Goal: Browse casually: Explore the website without a specific task or goal

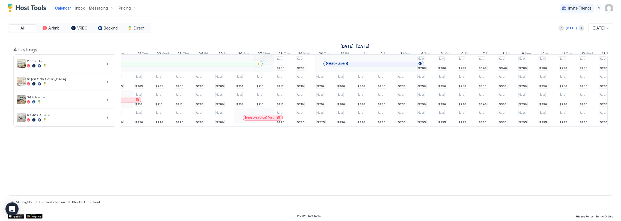
scroll to position [0, 546]
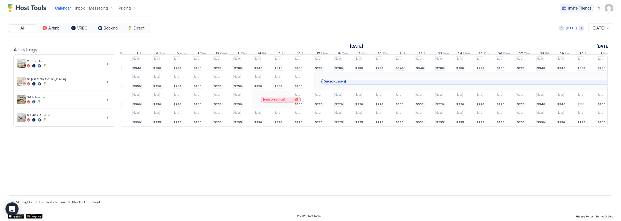
scroll to position [0, 496]
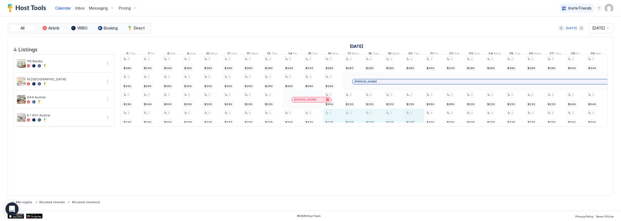
drag, startPoint x: 369, startPoint y: 122, endPoint x: 404, endPoint y: 122, distance: 34.9
click at [409, 121] on div "2 $205 2 $205 2 $205 2 $205 2 $220 2 $205 2 $210 2 $220 2 $205 2 $210 2 $220 2 …" at bounding box center [303, 91] width 1292 height 72
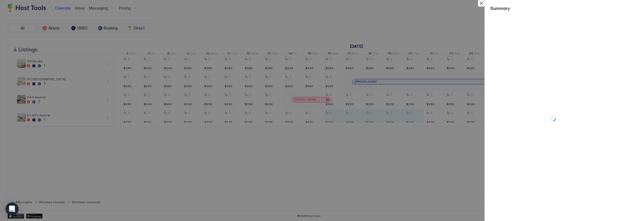
click at [480, 3] on button "Close" at bounding box center [481, 3] width 7 height 7
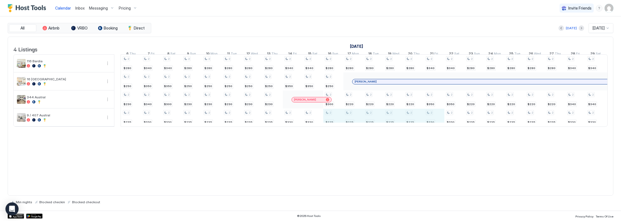
click at [416, 122] on div "2 $205 2 $205 2 $205 2 $205 2 $220 2 $205 2 $210 2 $220 2 $205 2 $210 2 $220 2 …" at bounding box center [303, 91] width 1292 height 72
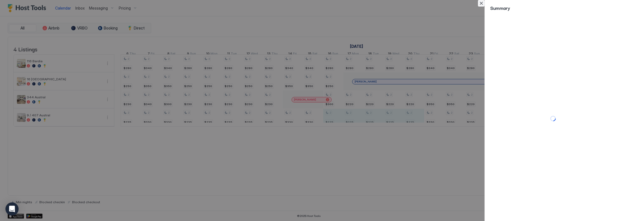
click at [480, 3] on button "Close" at bounding box center [481, 3] width 7 height 7
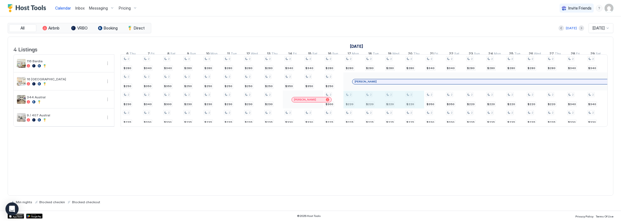
drag, startPoint x: 374, startPoint y: 100, endPoint x: 415, endPoint y: 102, distance: 40.7
click at [415, 102] on div "2 $205 2 $205 2 $205 2 $205 2 $220 2 $205 2 $210 2 $220 2 $205 2 $210 2 $220 2 …" at bounding box center [303, 91] width 1292 height 72
drag, startPoint x: 363, startPoint y: 103, endPoint x: 411, endPoint y: 103, distance: 48.3
click at [411, 103] on div "2 $205 2 $205 2 $205 2 $205 2 $220 2 $205 2 $210 2 $220 2 $205 2 $210 2 $220 2 …" at bounding box center [303, 91] width 1292 height 72
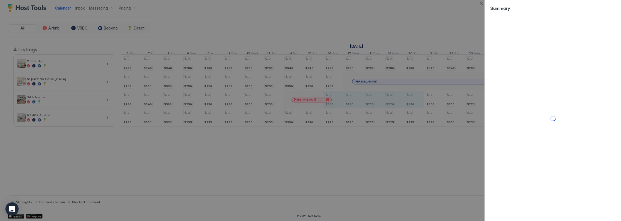
drag, startPoint x: 575, startPoint y: 75, endPoint x: 567, endPoint y: 72, distance: 9.0
click at [574, 74] on div at bounding box center [553, 118] width 136 height 205
click at [559, 71] on div at bounding box center [553, 118] width 136 height 205
drag, startPoint x: 558, startPoint y: 71, endPoint x: 555, endPoint y: 73, distance: 3.6
click at [556, 72] on div at bounding box center [553, 118] width 136 height 205
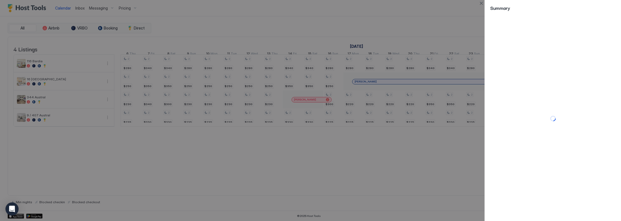
drag, startPoint x: 550, startPoint y: 81, endPoint x: 549, endPoint y: 89, distance: 8.0
click at [548, 84] on div at bounding box center [553, 118] width 136 height 205
drag, startPoint x: 549, startPoint y: 98, endPoint x: 547, endPoint y: 103, distance: 5.8
drag, startPoint x: 547, startPoint y: 103, endPoint x: 583, endPoint y: 90, distance: 38.9
click at [583, 90] on div at bounding box center [553, 118] width 136 height 205
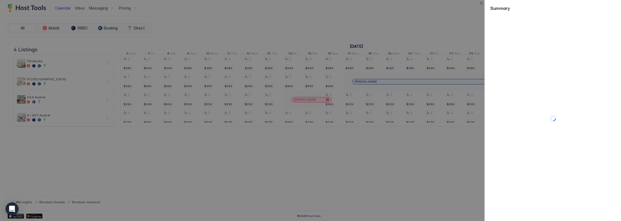
drag, startPoint x: 583, startPoint y: 90, endPoint x: 581, endPoint y: 87, distance: 3.7
click at [583, 89] on div at bounding box center [553, 118] width 136 height 205
click at [562, 70] on div at bounding box center [553, 118] width 136 height 205
drag, startPoint x: 519, startPoint y: 97, endPoint x: 521, endPoint y: 93, distance: 3.9
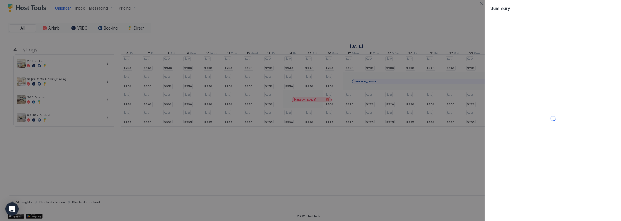
click at [519, 97] on div at bounding box center [553, 118] width 136 height 205
click at [250, 41] on div at bounding box center [310, 110] width 621 height 221
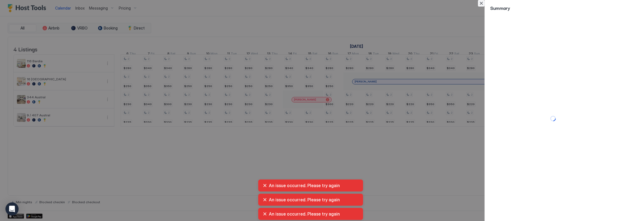
click at [478, 1] on button "Close" at bounding box center [481, 3] width 7 height 7
